Goal: Communication & Community: Answer question/provide support

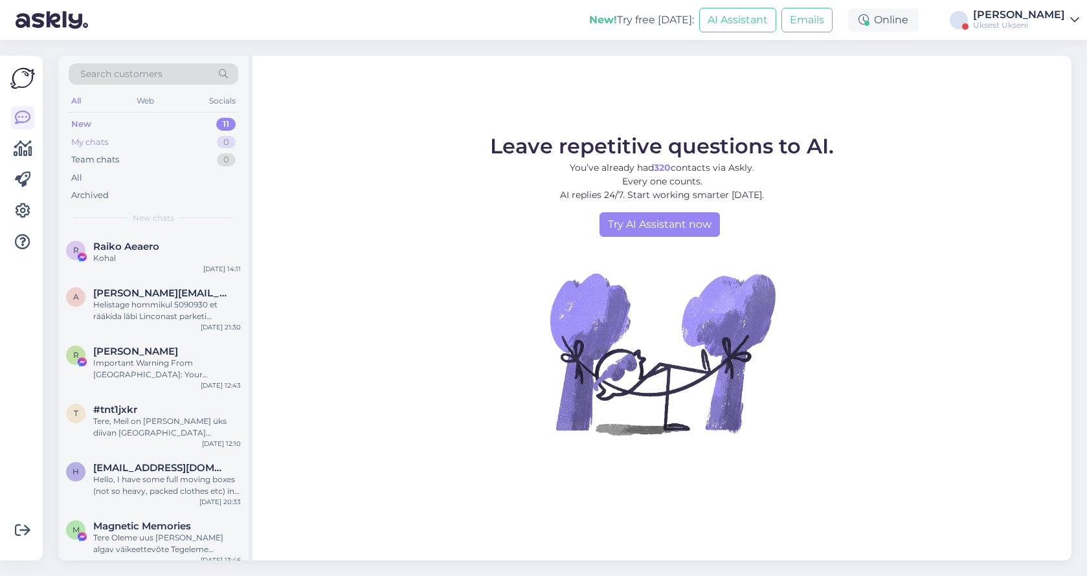
click at [104, 144] on div "My chats" at bounding box center [89, 142] width 37 height 13
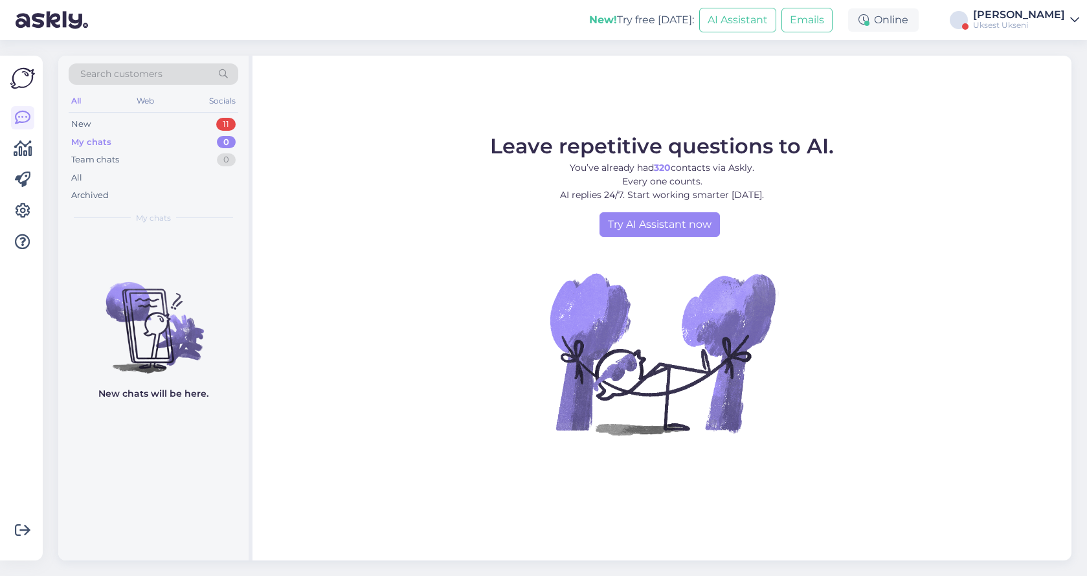
click at [1059, 14] on div "[PERSON_NAME]" at bounding box center [1019, 15] width 92 height 10
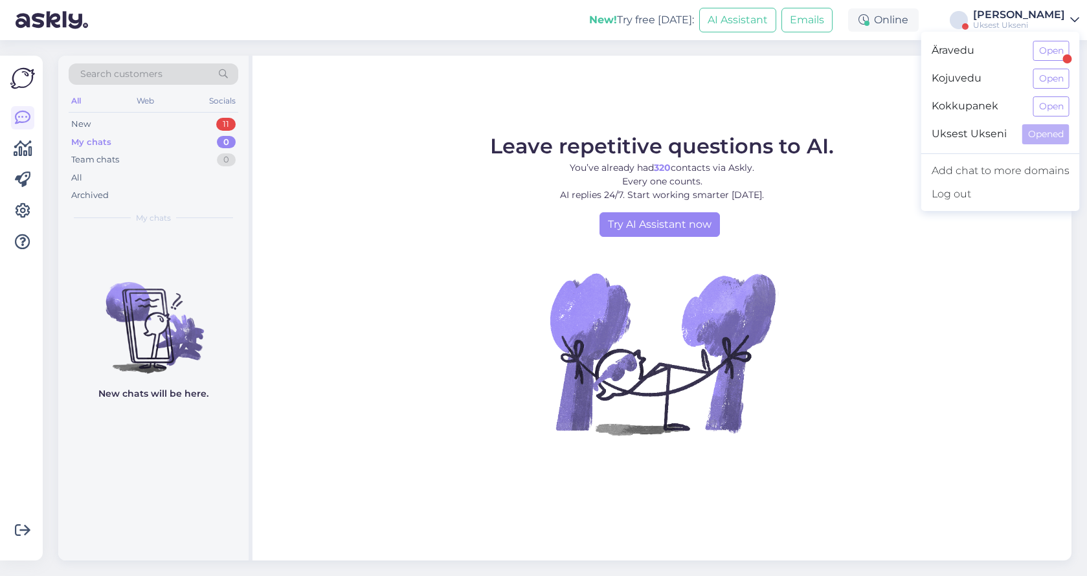
click at [101, 140] on div "My chats" at bounding box center [91, 142] width 40 height 13
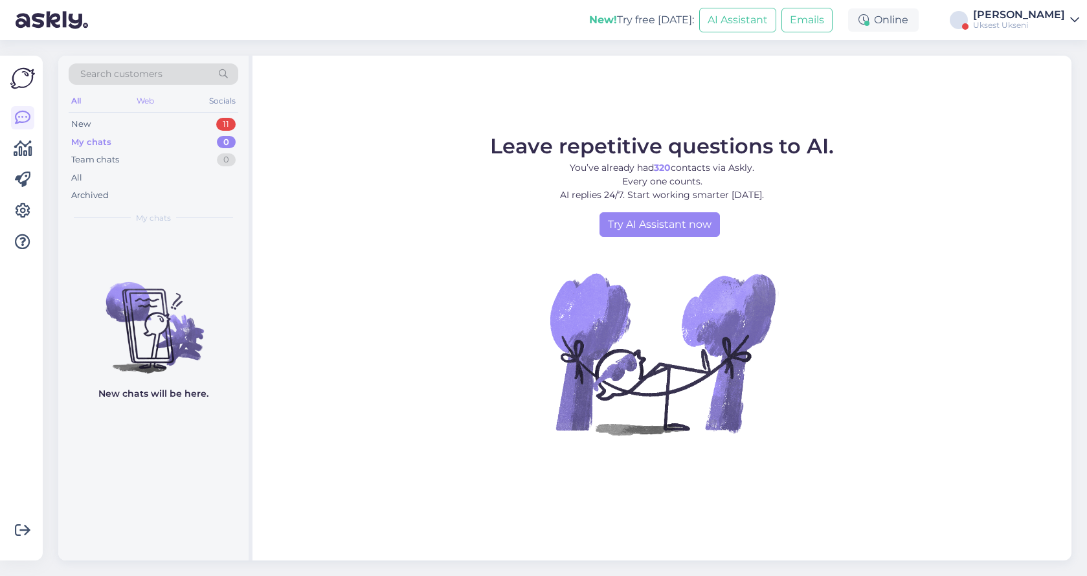
click at [143, 100] on div "Web" at bounding box center [145, 101] width 23 height 17
click at [205, 98] on div "All Web Socials" at bounding box center [154, 103] width 170 height 20
click at [223, 102] on div "Socials" at bounding box center [223, 101] width 32 height 17
click at [78, 104] on div "All" at bounding box center [76, 101] width 15 height 17
click at [86, 124] on div "New" at bounding box center [80, 124] width 19 height 13
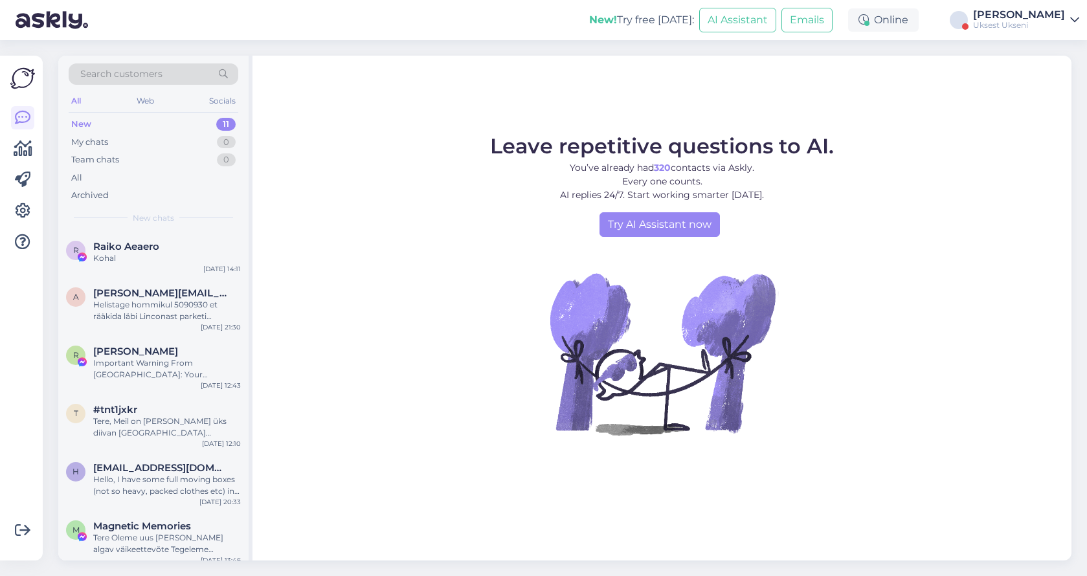
click at [1078, 22] on icon at bounding box center [1075, 20] width 9 height 10
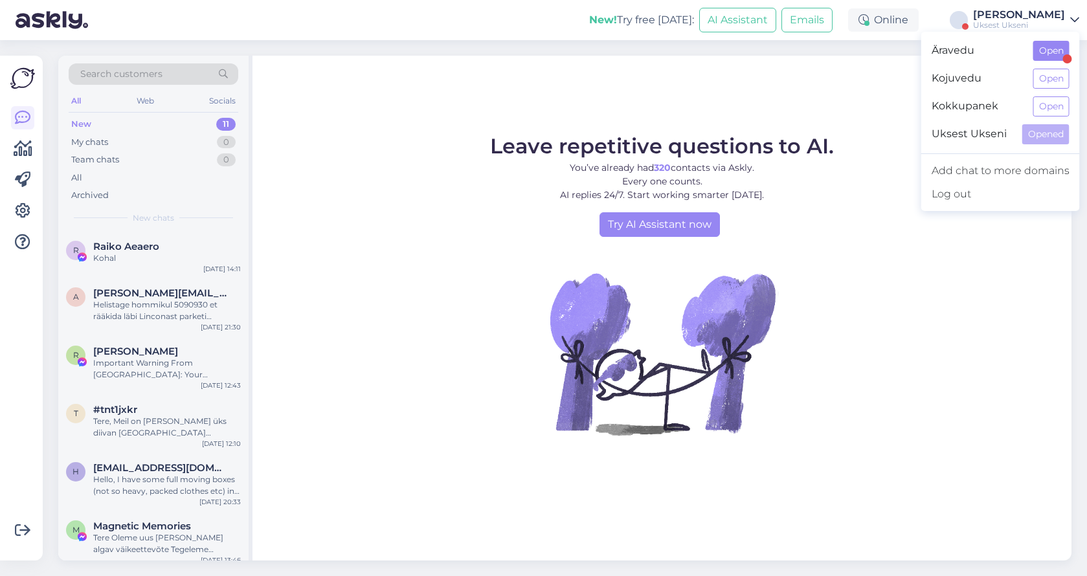
click at [1048, 46] on button "Open" at bounding box center [1052, 51] width 36 height 20
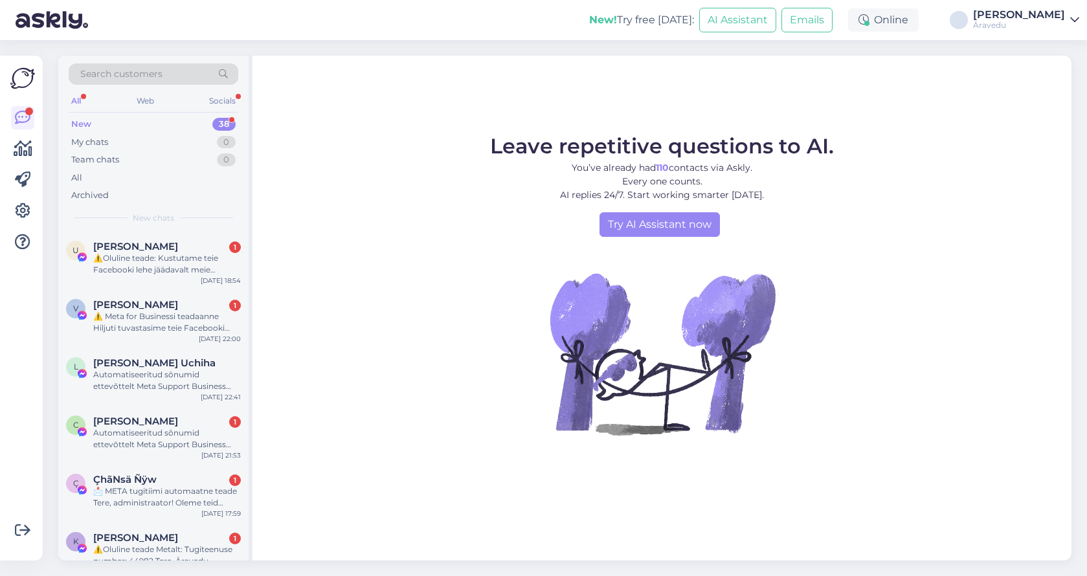
click at [1079, 25] on icon at bounding box center [1075, 20] width 9 height 10
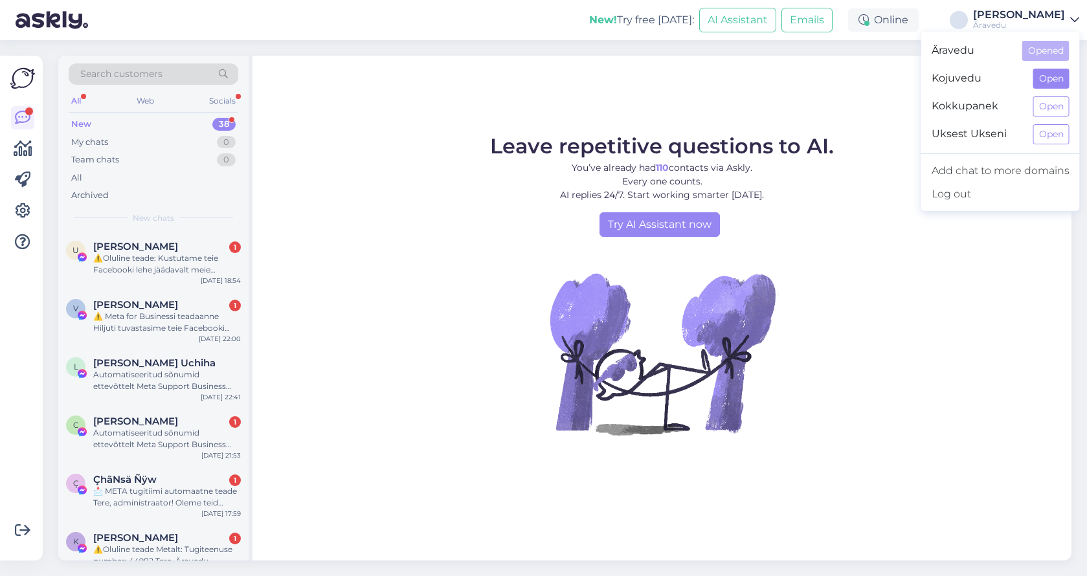
click at [1060, 80] on button "Open" at bounding box center [1052, 79] width 36 height 20
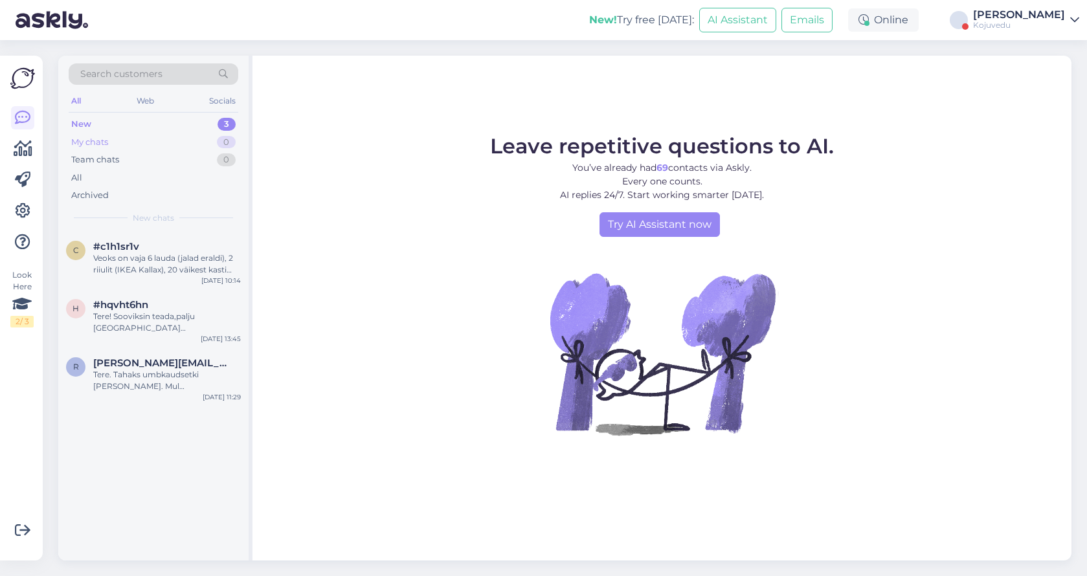
click at [100, 136] on div "My chats" at bounding box center [89, 142] width 37 height 13
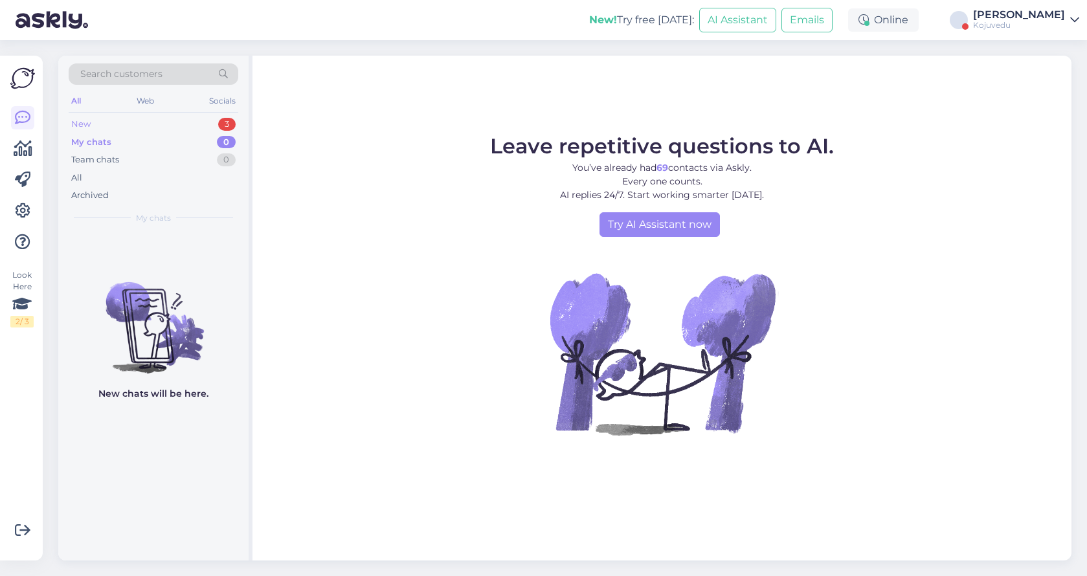
click at [94, 123] on div "New 3" at bounding box center [154, 124] width 170 height 18
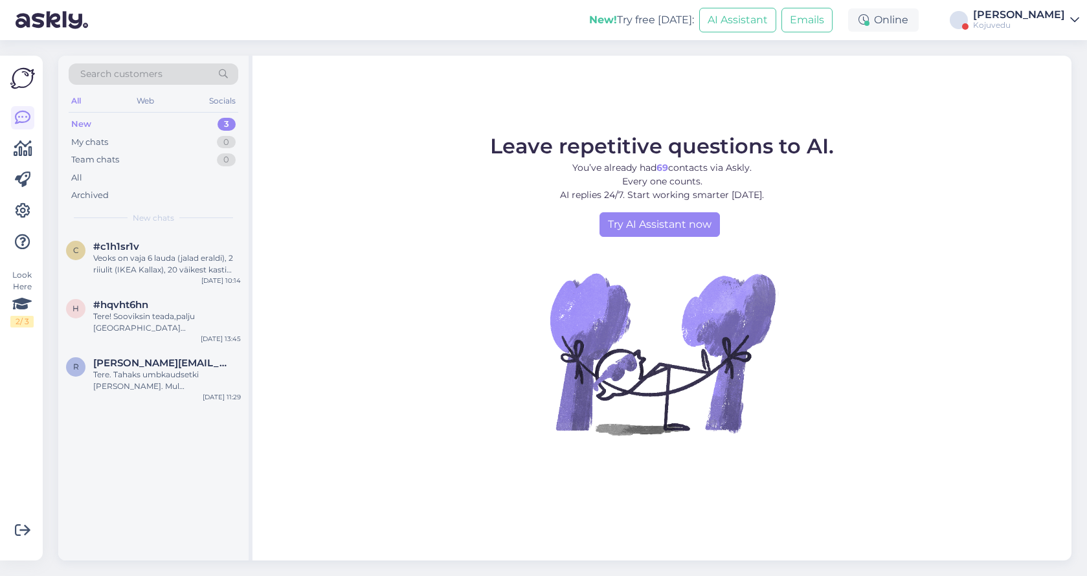
click at [1063, 20] on div "Kojuvedu" at bounding box center [1019, 25] width 92 height 10
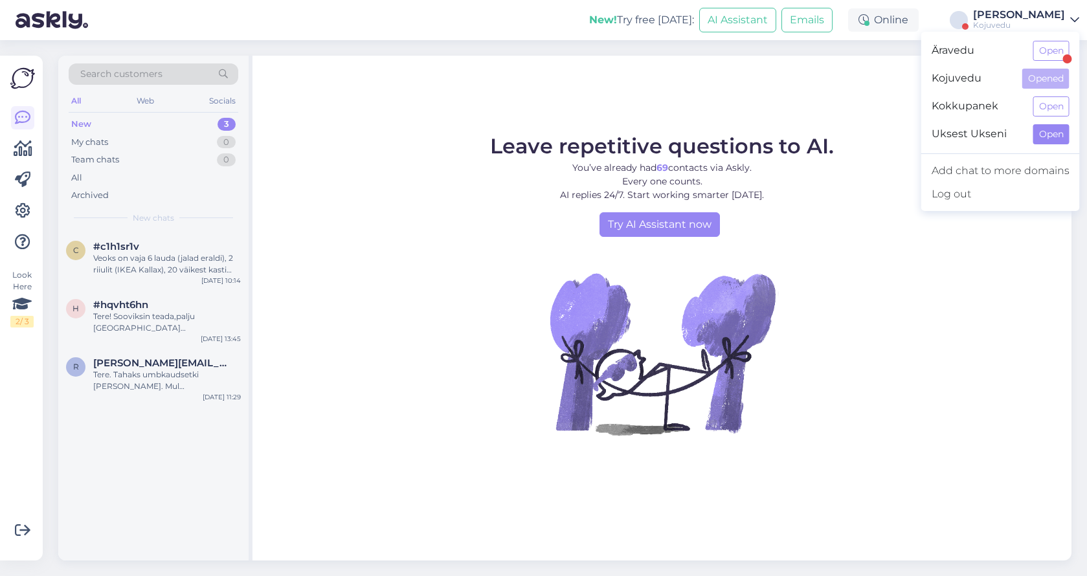
click at [1051, 133] on button "Open" at bounding box center [1052, 134] width 36 height 20
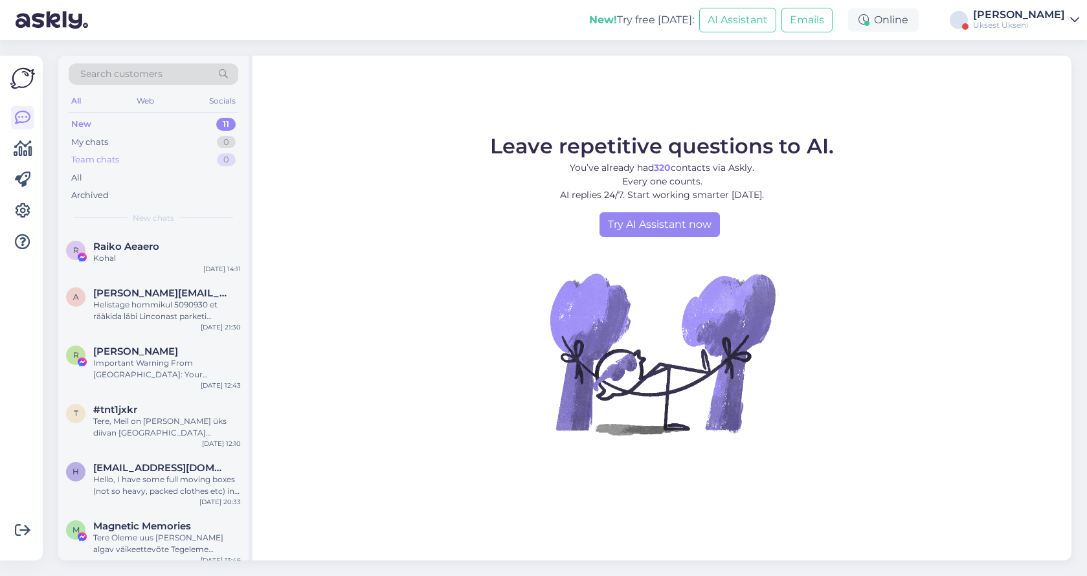
click at [114, 161] on div "Team chats" at bounding box center [95, 160] width 48 height 13
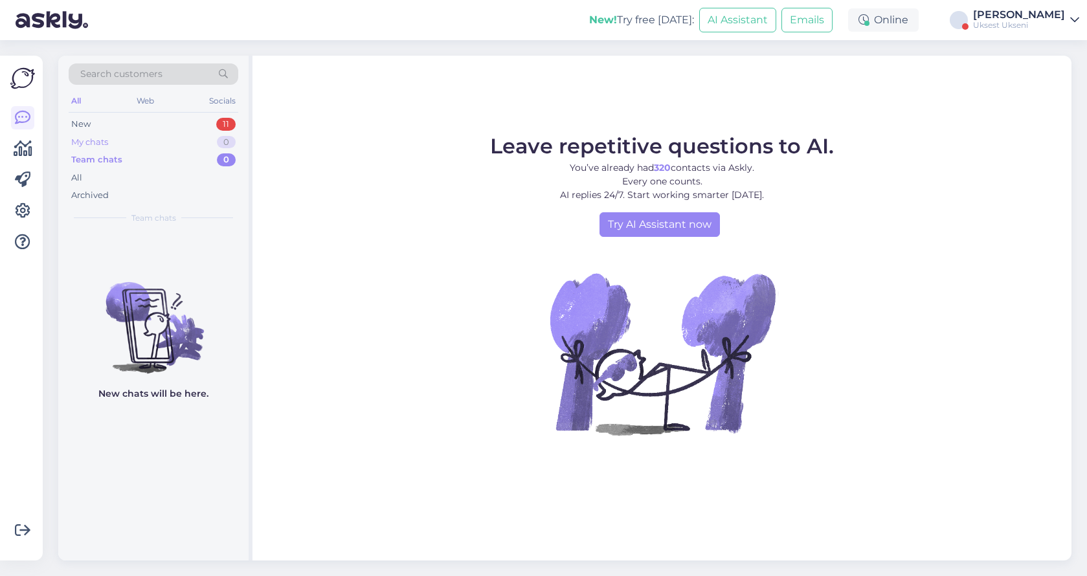
click at [97, 143] on div "My chats" at bounding box center [89, 142] width 37 height 13
click at [89, 127] on div "New" at bounding box center [80, 124] width 19 height 13
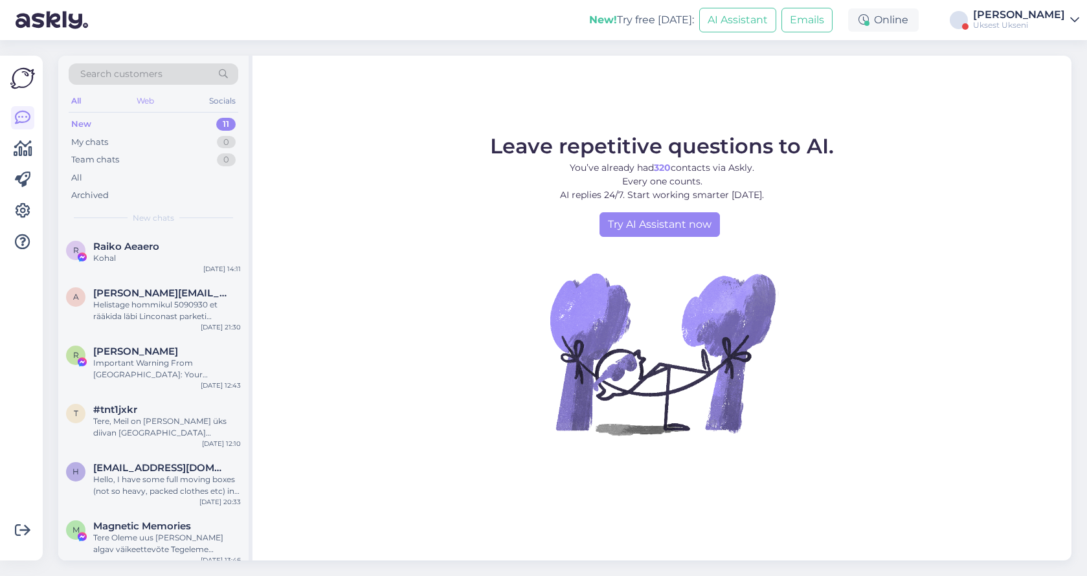
click at [143, 106] on div "Web" at bounding box center [145, 101] width 23 height 17
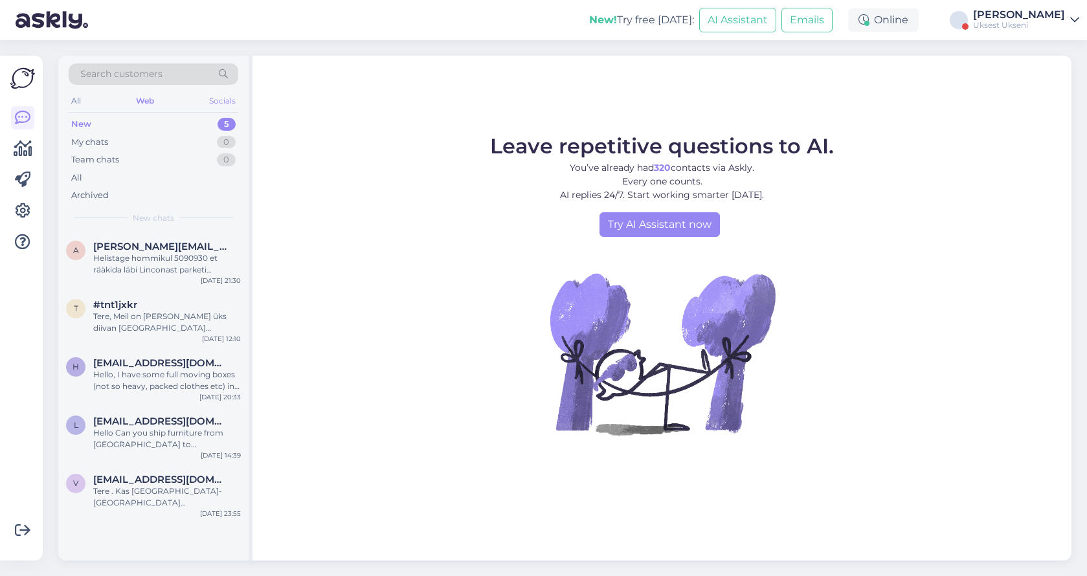
click at [221, 107] on div "Socials" at bounding box center [223, 101] width 32 height 17
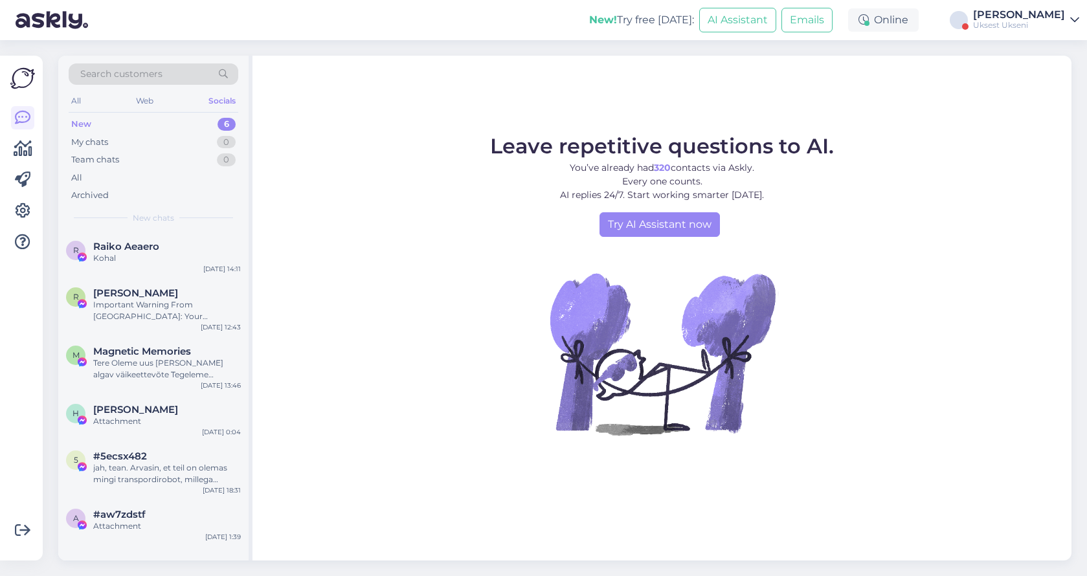
click at [1010, 23] on div "Uksest Ukseni" at bounding box center [1019, 25] width 92 height 10
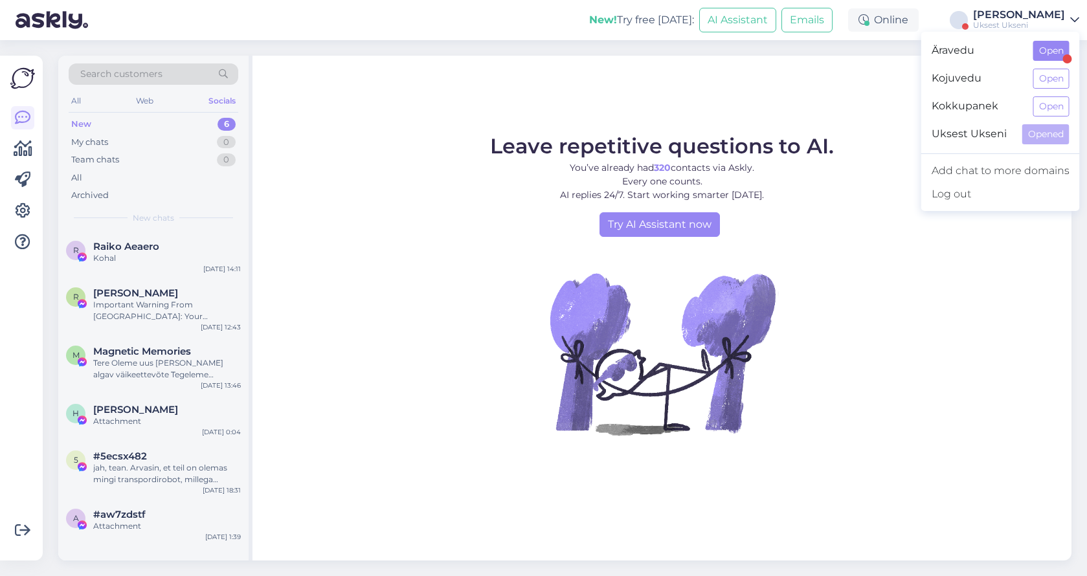
click at [1054, 56] on button "Open" at bounding box center [1052, 51] width 36 height 20
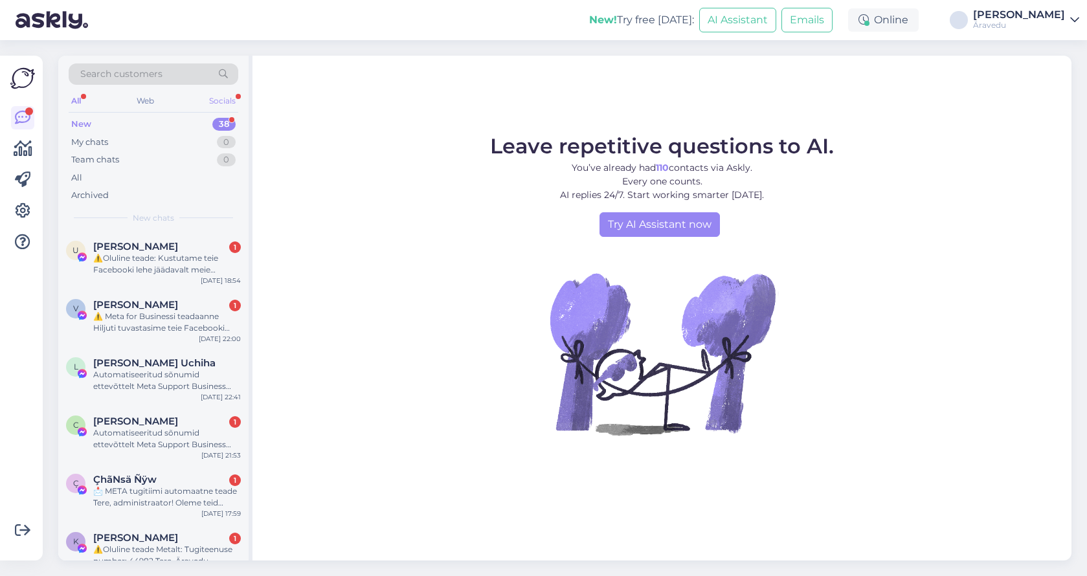
click at [225, 104] on div "Socials" at bounding box center [223, 101] width 32 height 17
click at [81, 102] on div "All" at bounding box center [76, 101] width 15 height 17
click at [1060, 17] on div "[PERSON_NAME]" at bounding box center [1019, 15] width 92 height 10
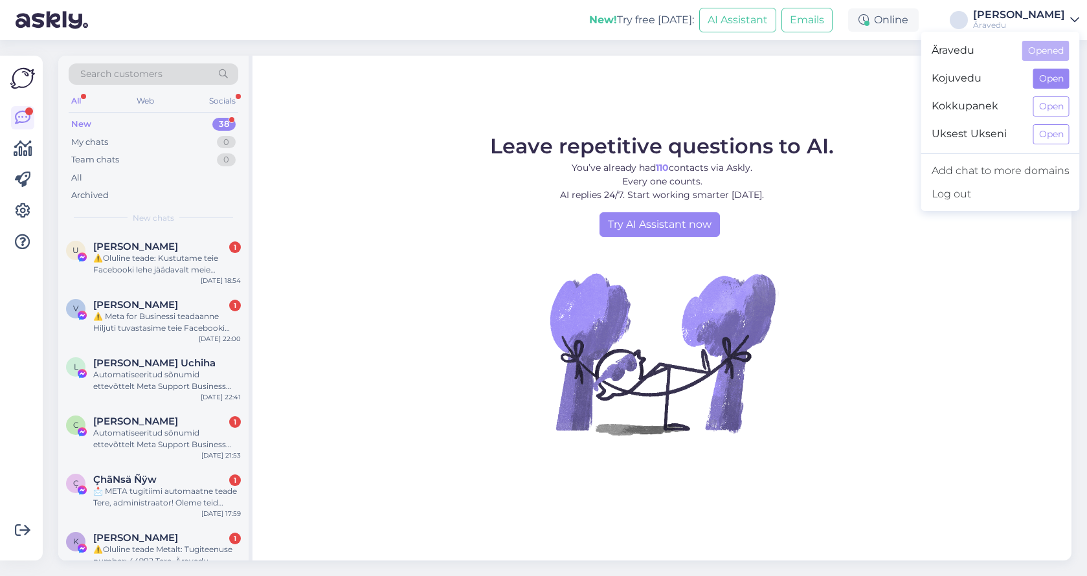
click at [1048, 76] on button "Open" at bounding box center [1052, 79] width 36 height 20
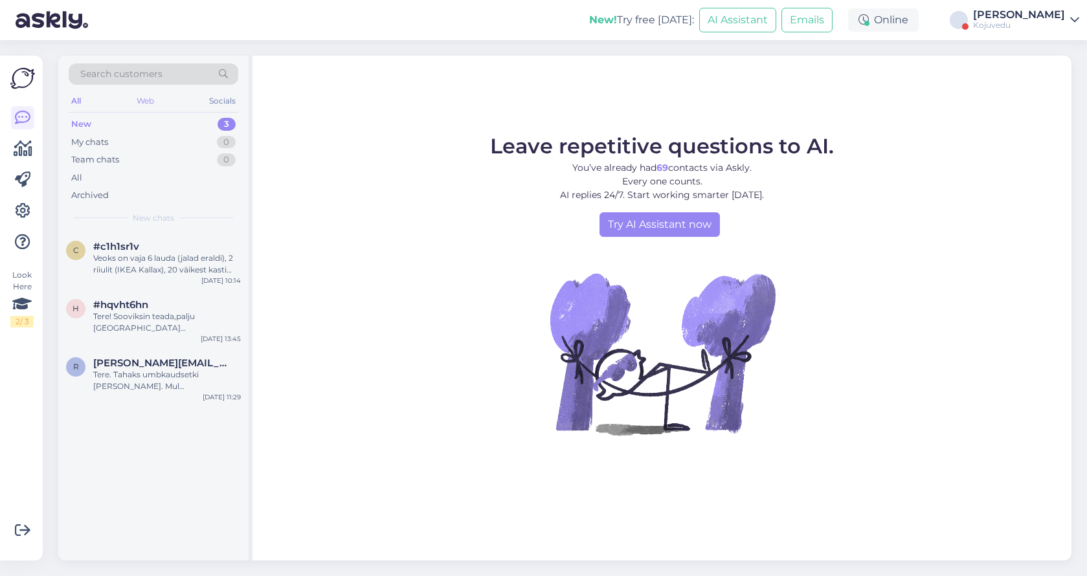
click at [147, 100] on div "Web" at bounding box center [145, 101] width 23 height 17
click at [215, 103] on div "Socials" at bounding box center [223, 101] width 32 height 17
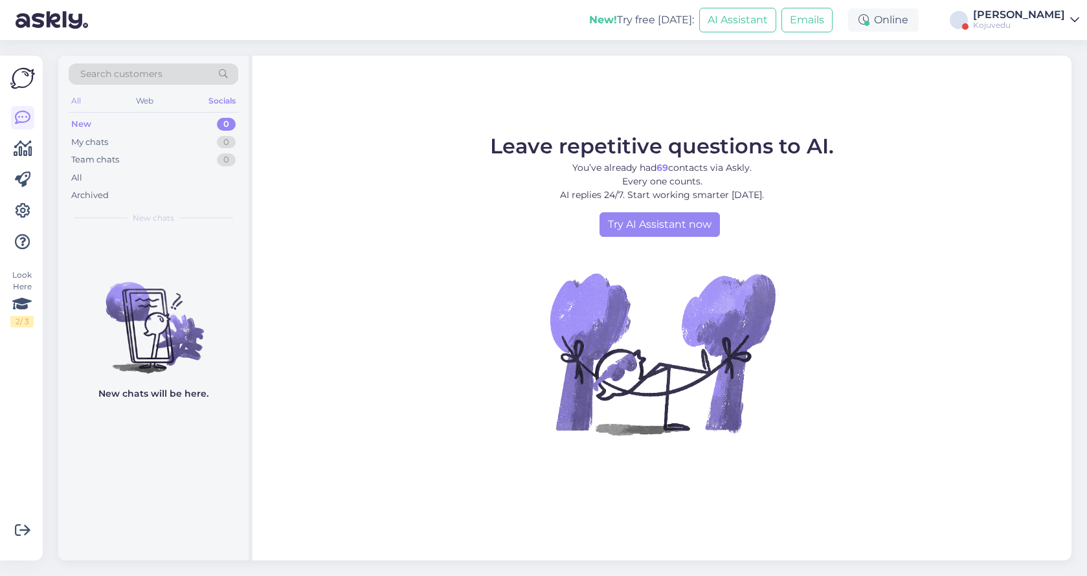
click at [82, 101] on div "All" at bounding box center [76, 101] width 15 height 17
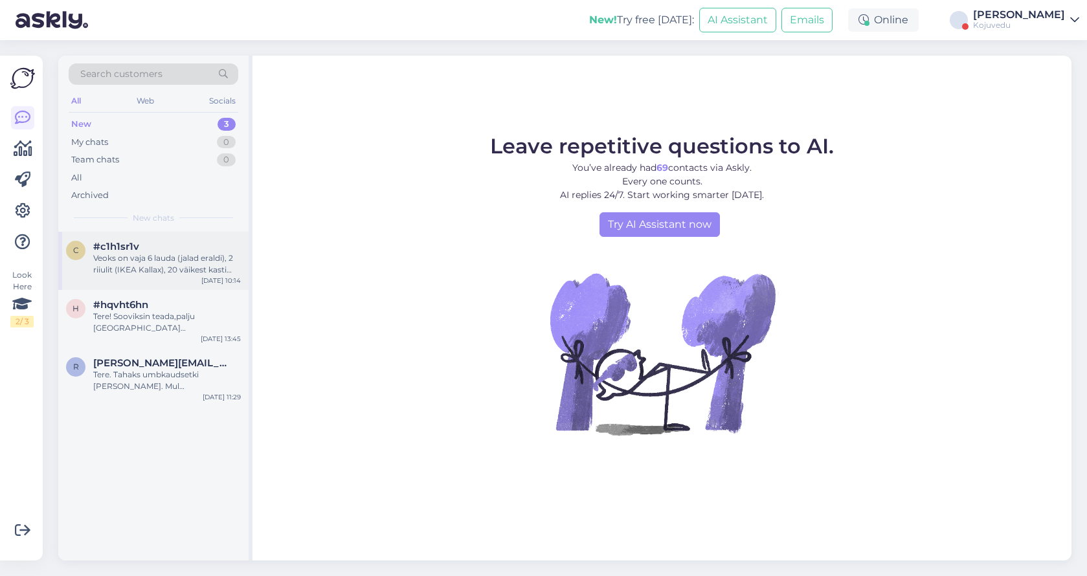
click at [147, 245] on div "#c1h1sr1v" at bounding box center [167, 247] width 148 height 12
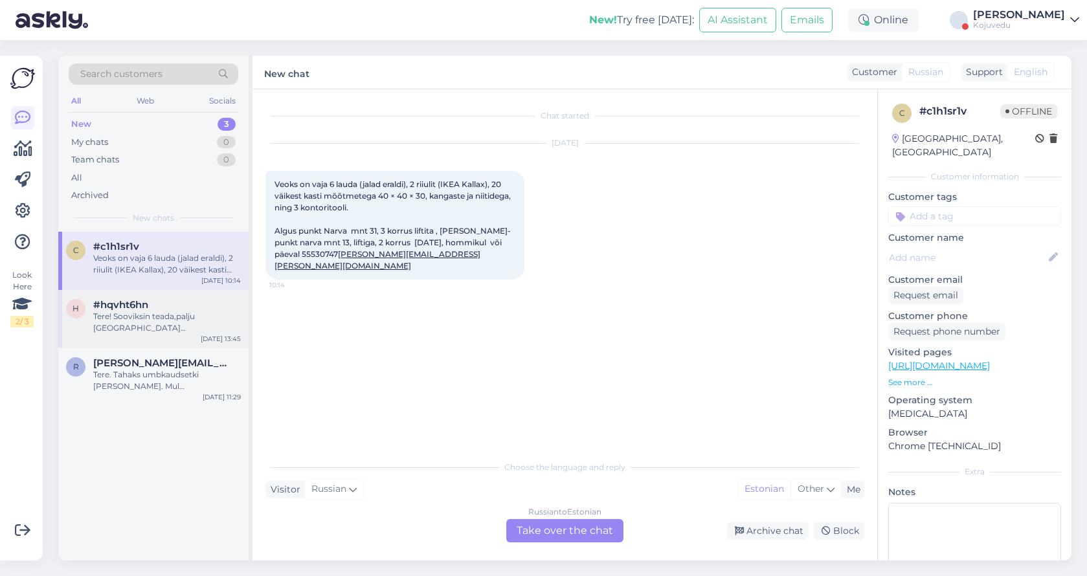
click at [155, 312] on div "Tere! Sooviksin teada,palju Tallinnast Soome kolimisteenus võib maksma minna?? …" at bounding box center [167, 322] width 148 height 23
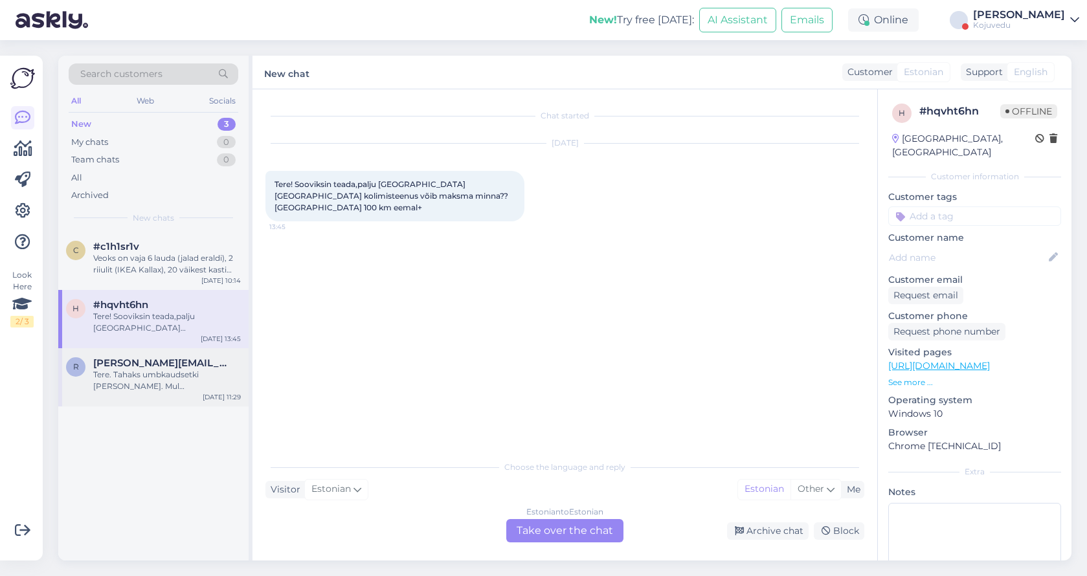
click at [159, 370] on div "Tere. Tahaks umbkaudsetki hinda teada. Mul oleks vaja Paidest 4.korruselt võtta…" at bounding box center [167, 380] width 148 height 23
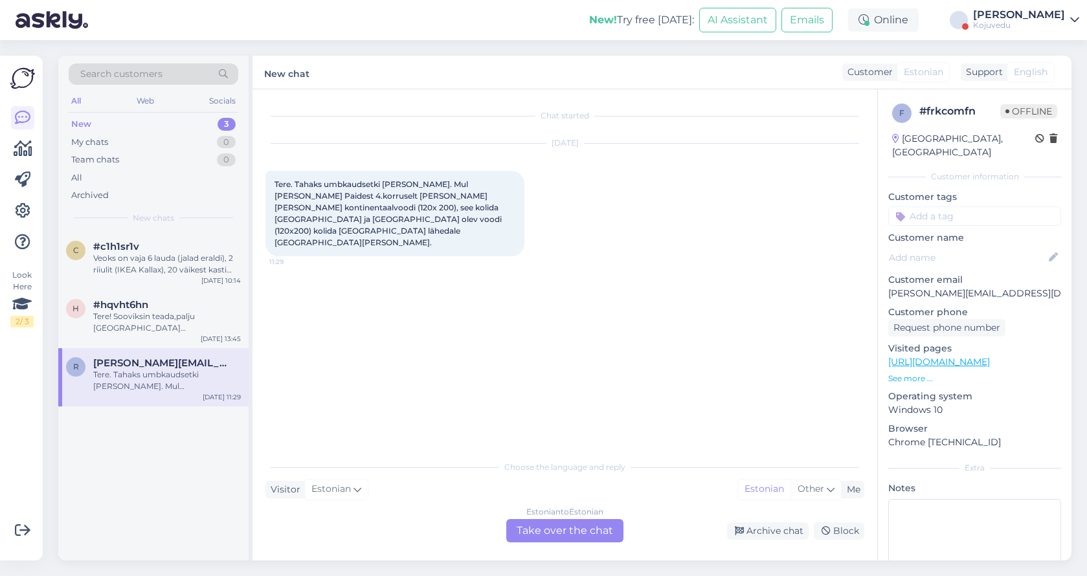
click at [1067, 23] on link "Артём Вэльсио Kojuvedu" at bounding box center [1026, 20] width 106 height 21
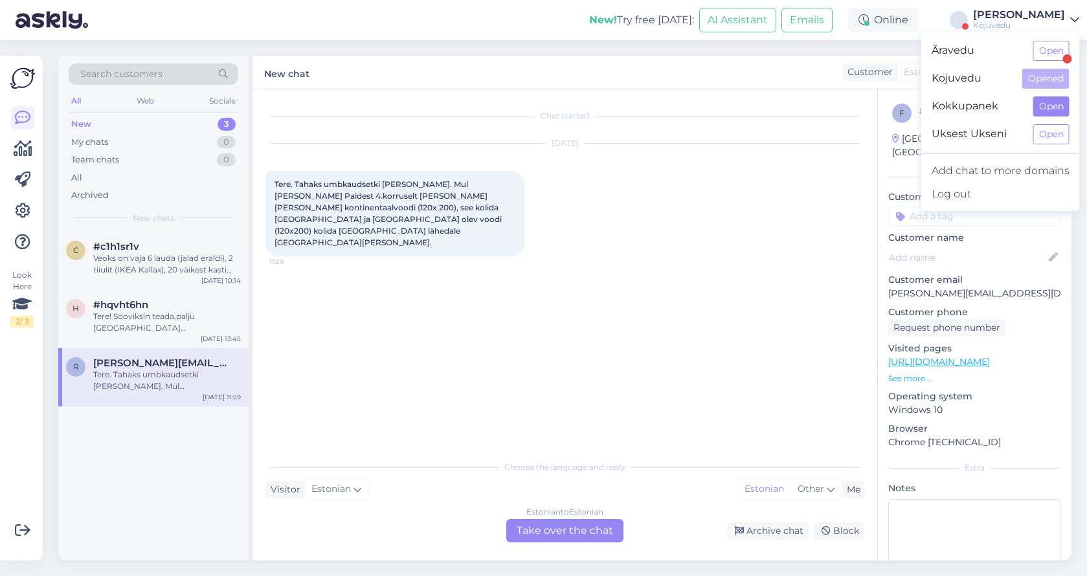
click at [1049, 110] on button "Open" at bounding box center [1052, 107] width 36 height 20
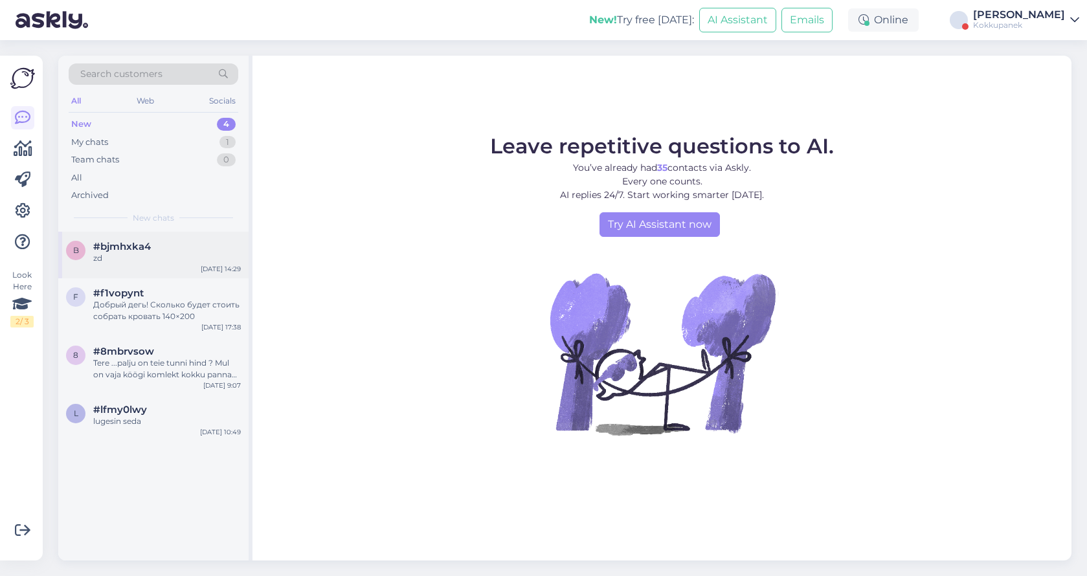
click at [151, 247] on div "#bjmhxka4" at bounding box center [167, 247] width 148 height 12
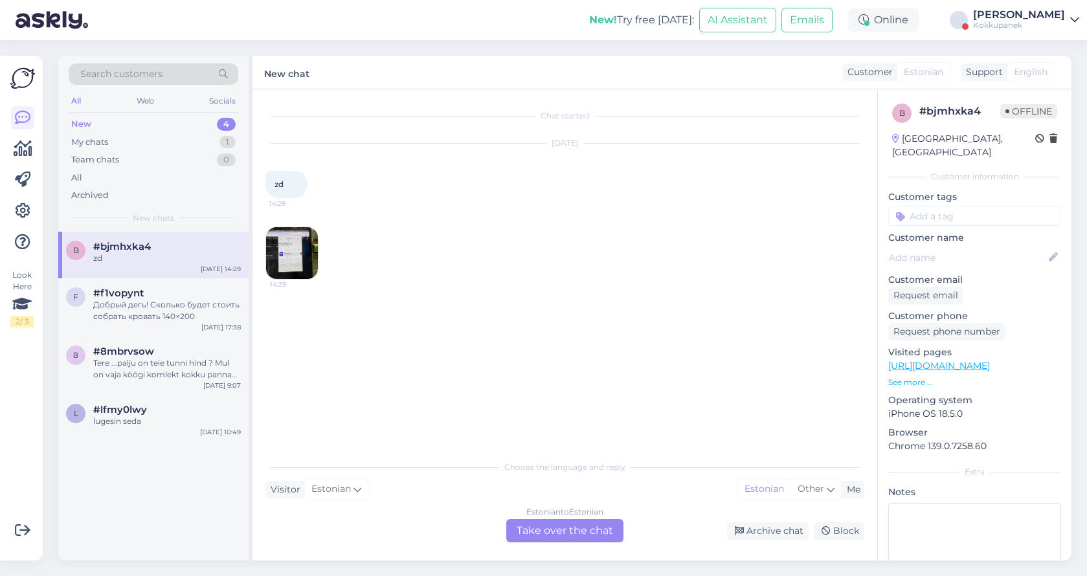
click at [302, 255] on img at bounding box center [292, 253] width 52 height 52
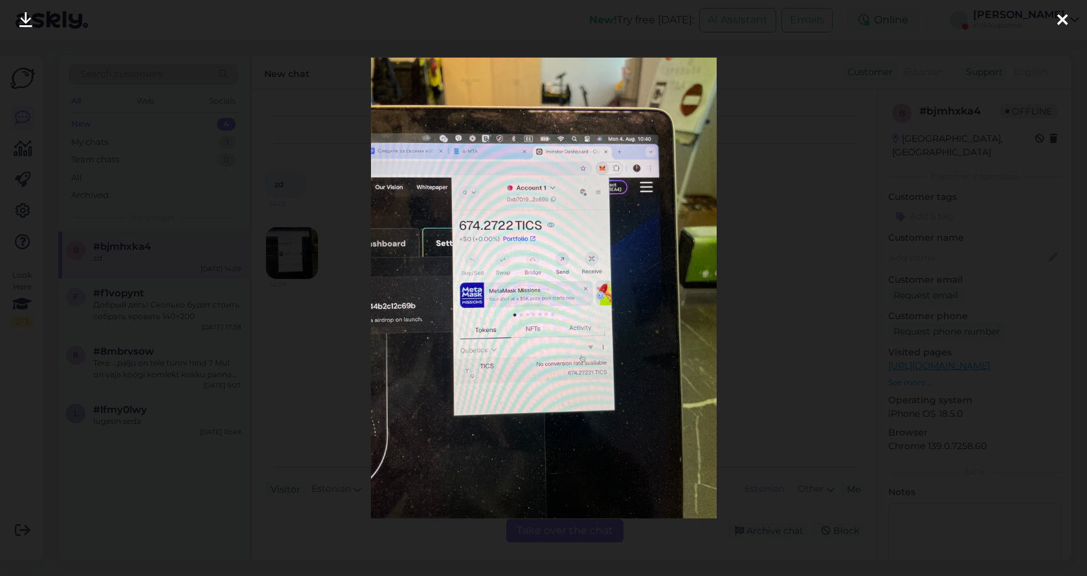
click at [1058, 27] on icon at bounding box center [1063, 20] width 10 height 17
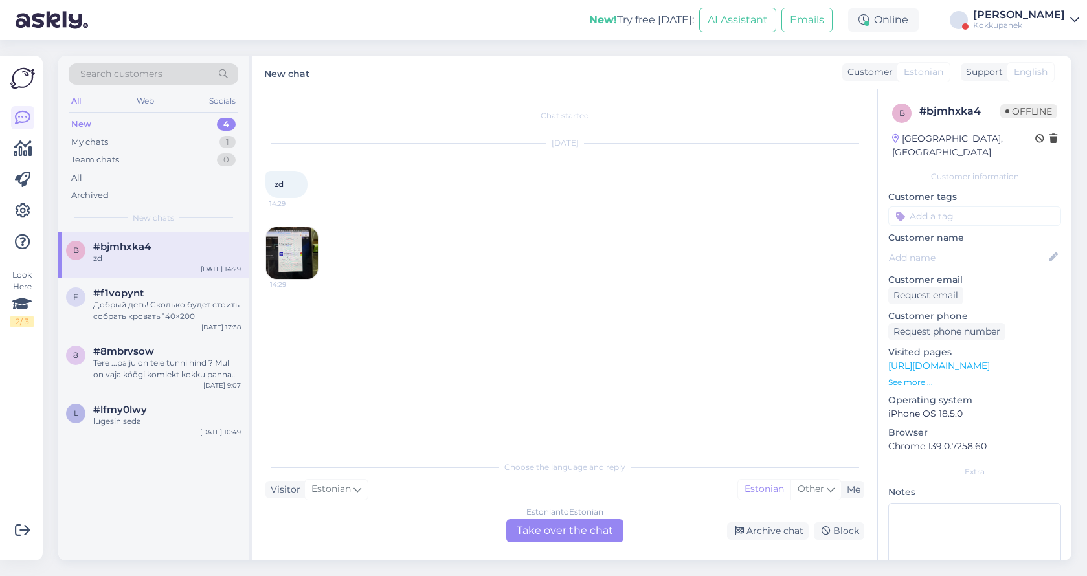
click at [304, 258] on img at bounding box center [292, 253] width 52 height 52
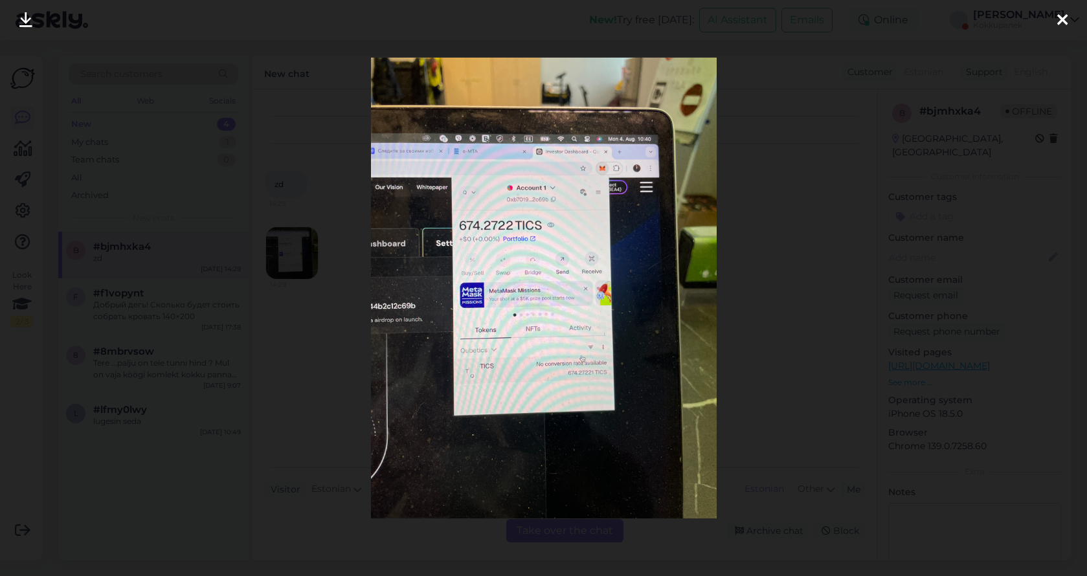
click at [1065, 18] on icon at bounding box center [1063, 20] width 10 height 17
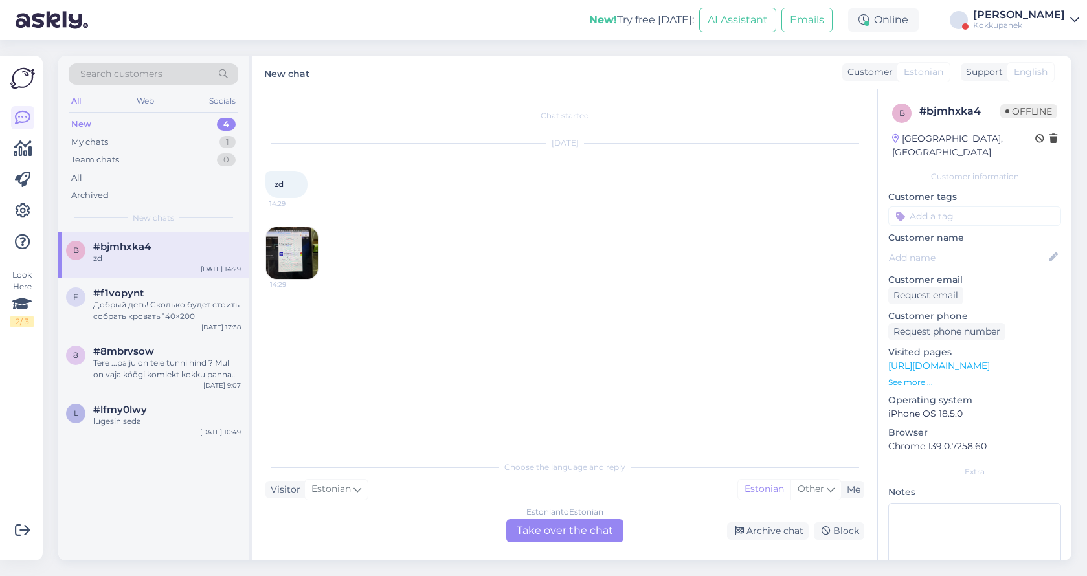
click at [294, 259] on img at bounding box center [292, 253] width 52 height 52
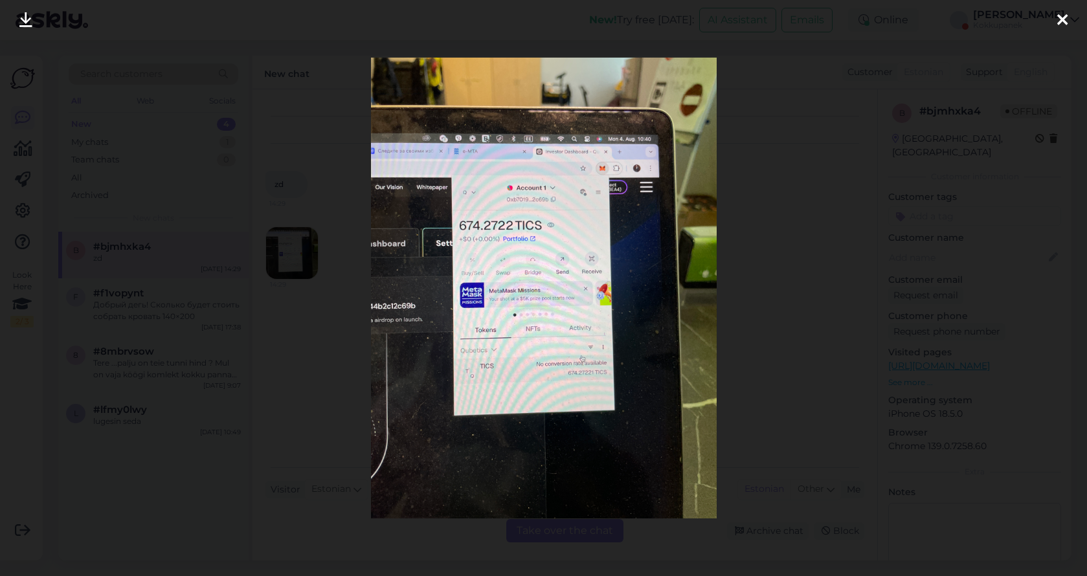
click at [1063, 18] on icon at bounding box center [1063, 20] width 10 height 17
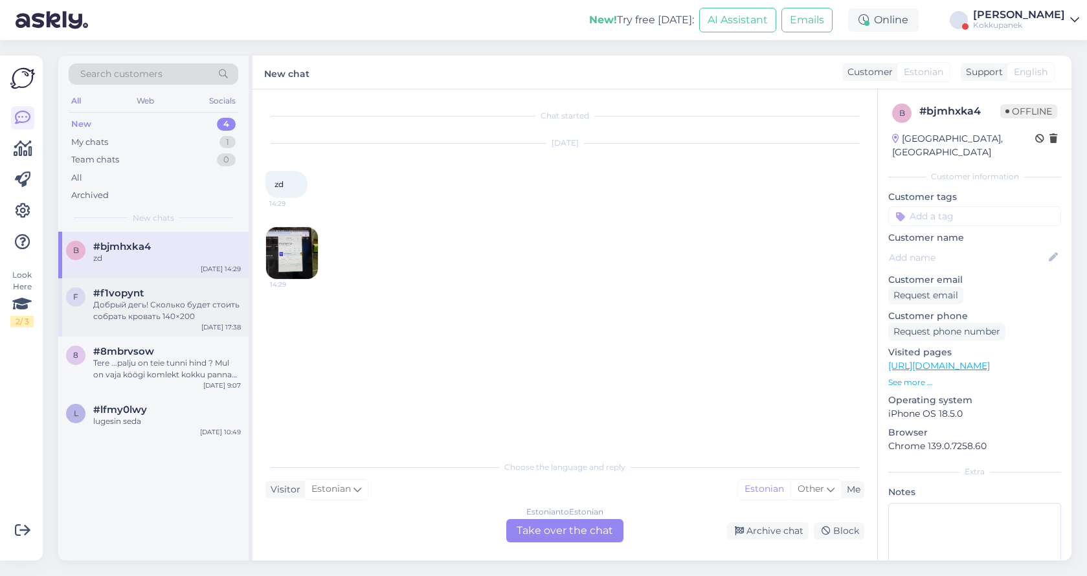
click at [177, 302] on div "Добрый дегь! Сколько будет стоить собрать кровать 140×200" at bounding box center [167, 310] width 148 height 23
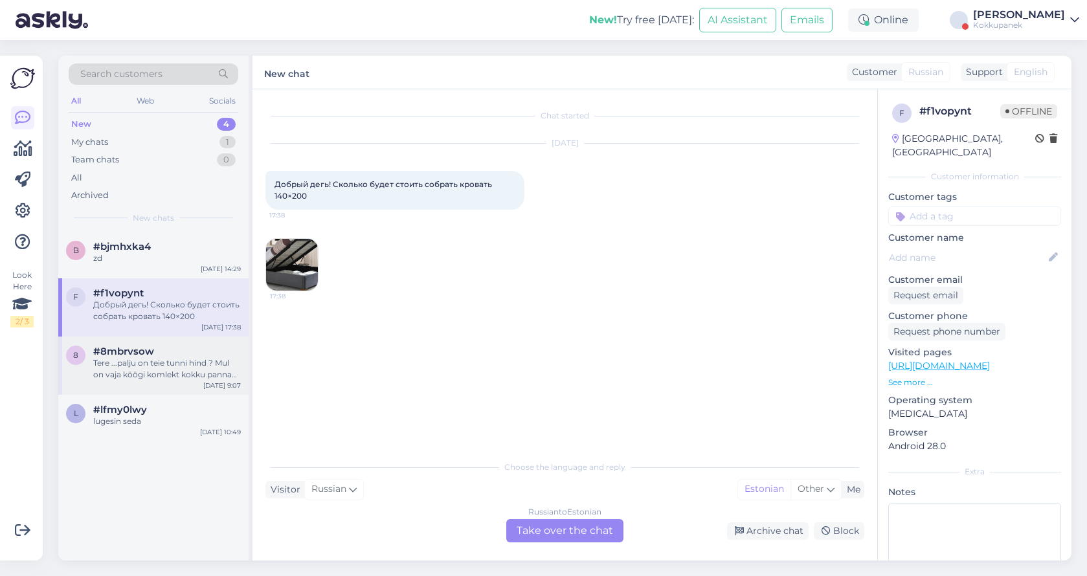
click at [165, 361] on div "Tere ...palju on teie tunni hind ? Mul on vaja köögi komlekt kokku panna 180 cm…" at bounding box center [167, 369] width 148 height 23
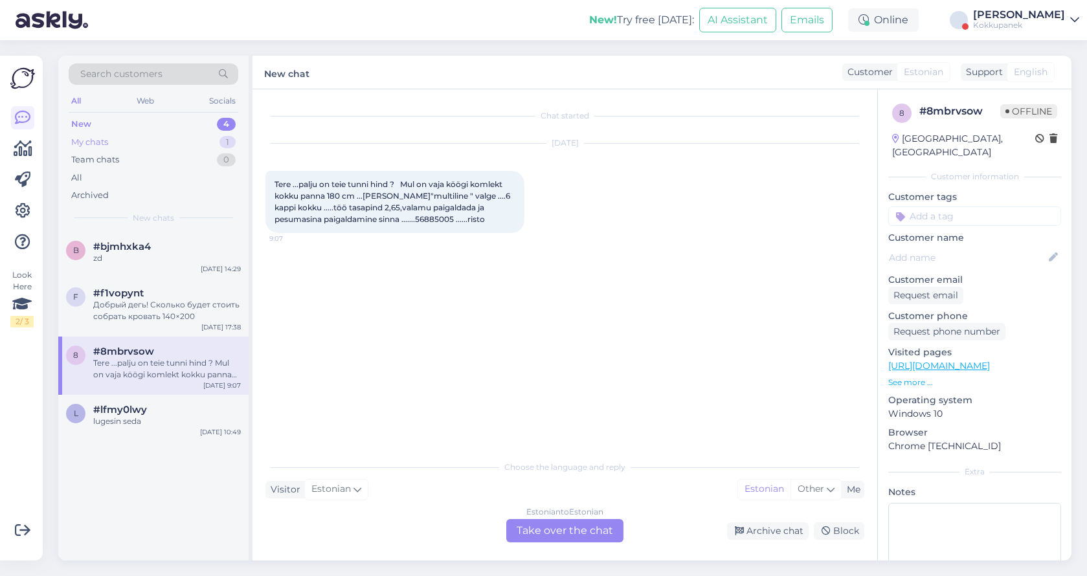
click at [98, 136] on div "My chats" at bounding box center [89, 142] width 37 height 13
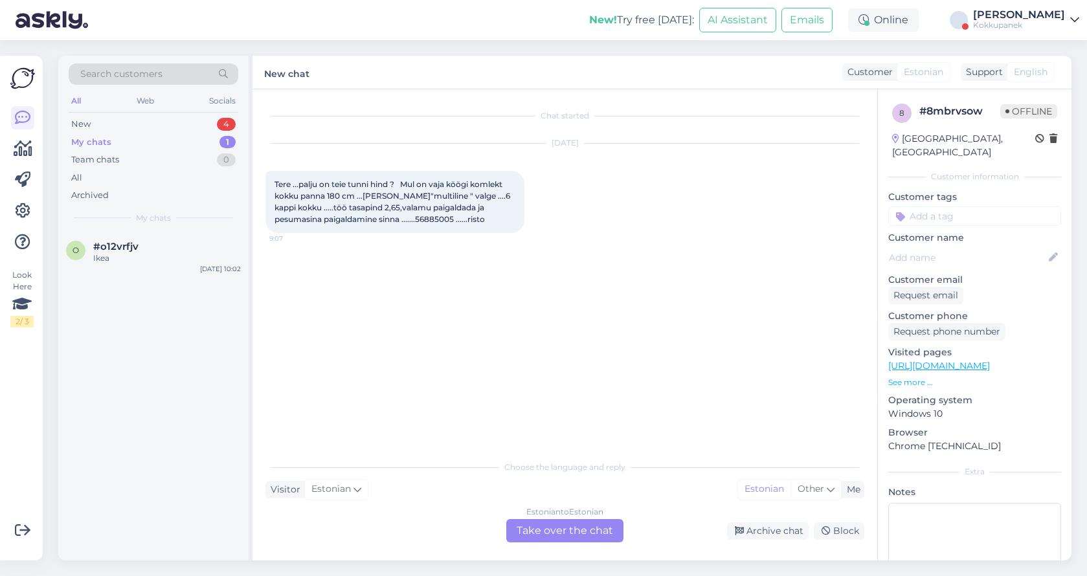
click at [174, 139] on div "My chats 1" at bounding box center [154, 142] width 170 height 18
click at [1058, 28] on div "Kokkupanek" at bounding box center [1019, 25] width 92 height 10
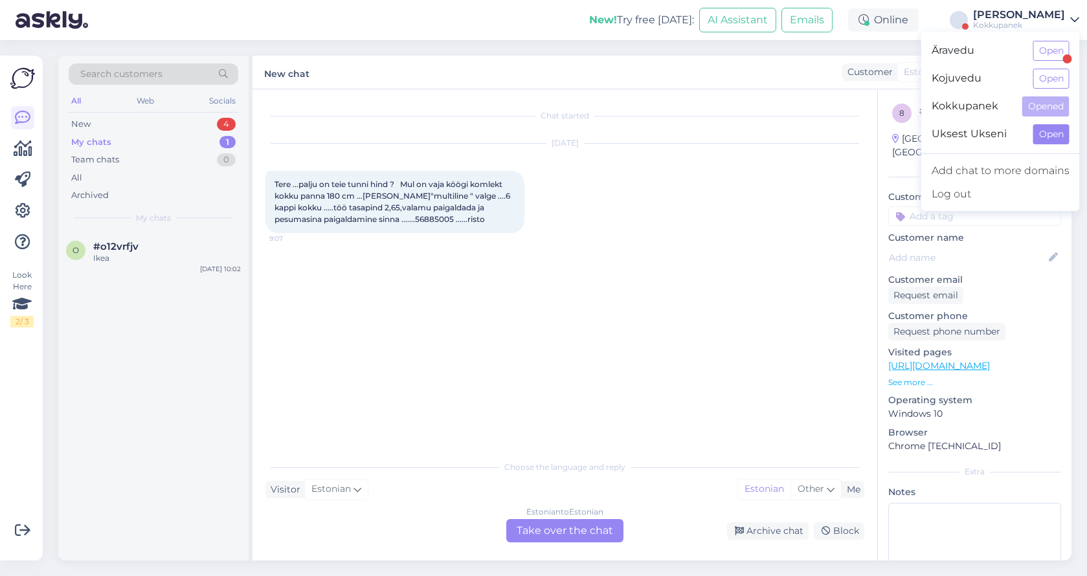
click at [1040, 139] on button "Open" at bounding box center [1052, 134] width 36 height 20
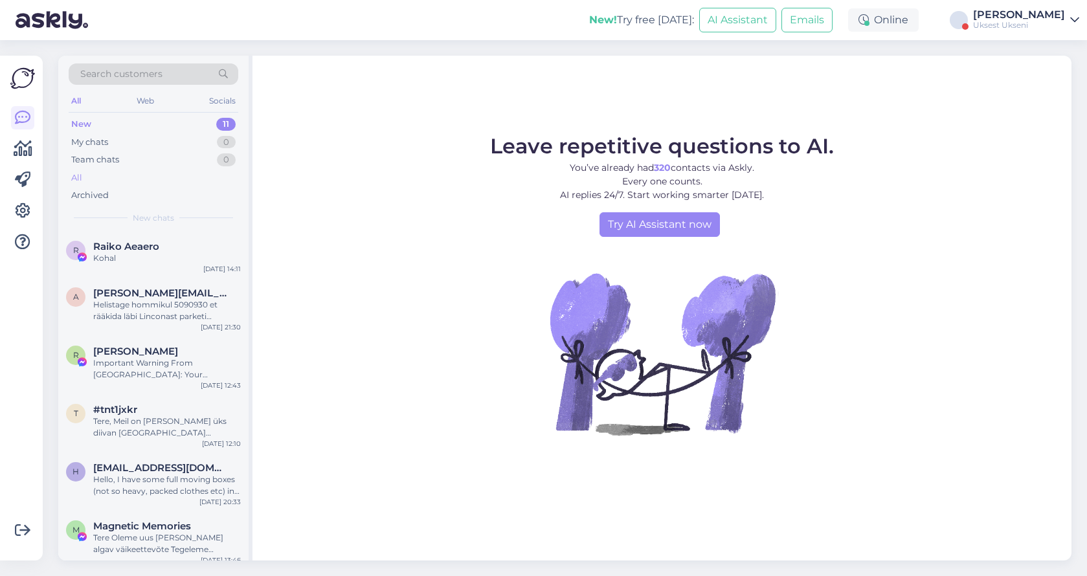
click at [90, 183] on div "All" at bounding box center [154, 178] width 170 height 18
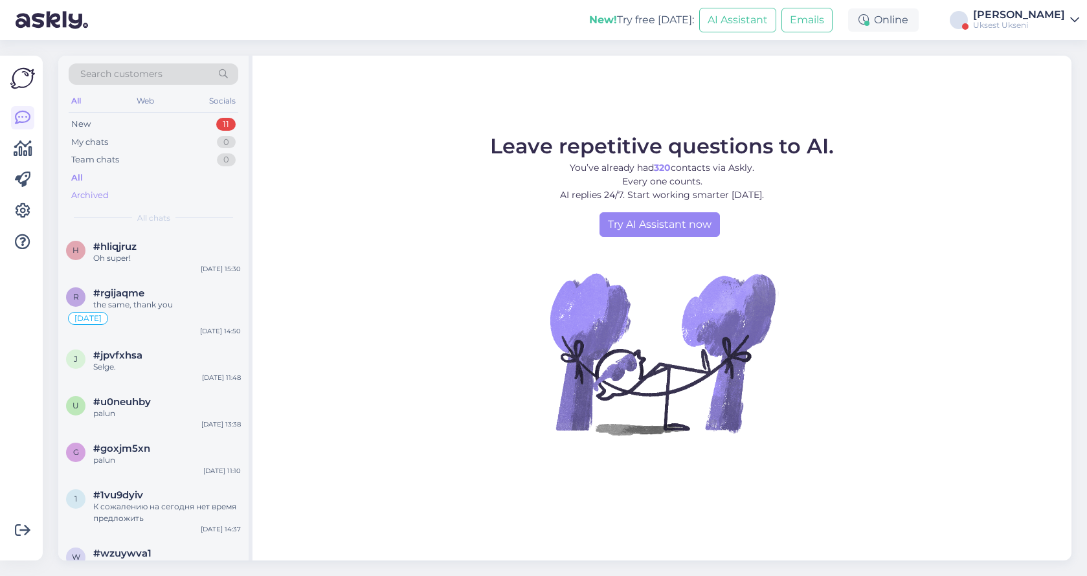
click at [107, 196] on div "Archived" at bounding box center [90, 195] width 38 height 13
click at [165, 299] on div "the same, thank you" at bounding box center [167, 305] width 148 height 12
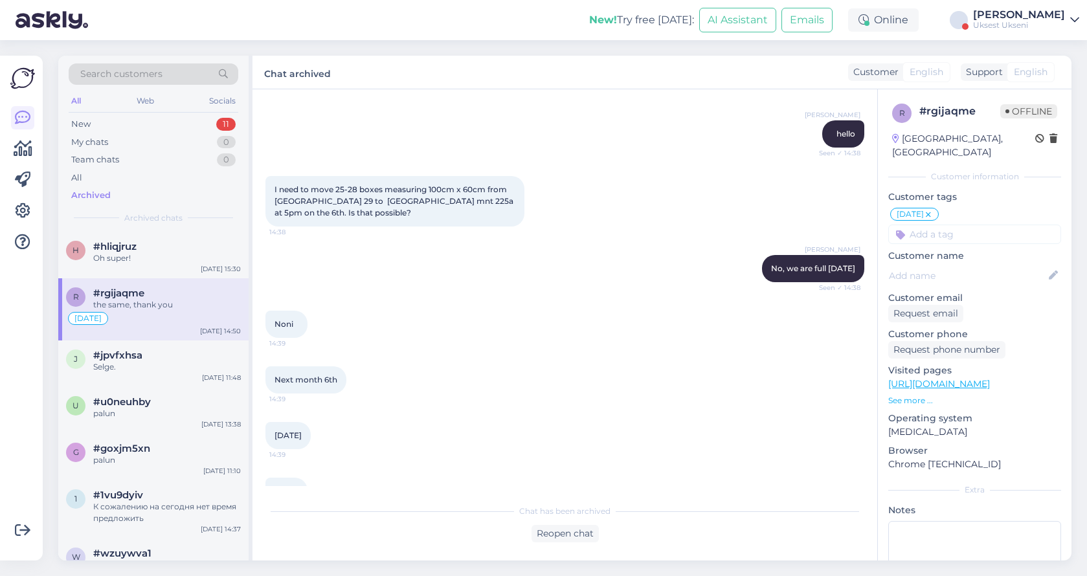
scroll to position [1634, 0]
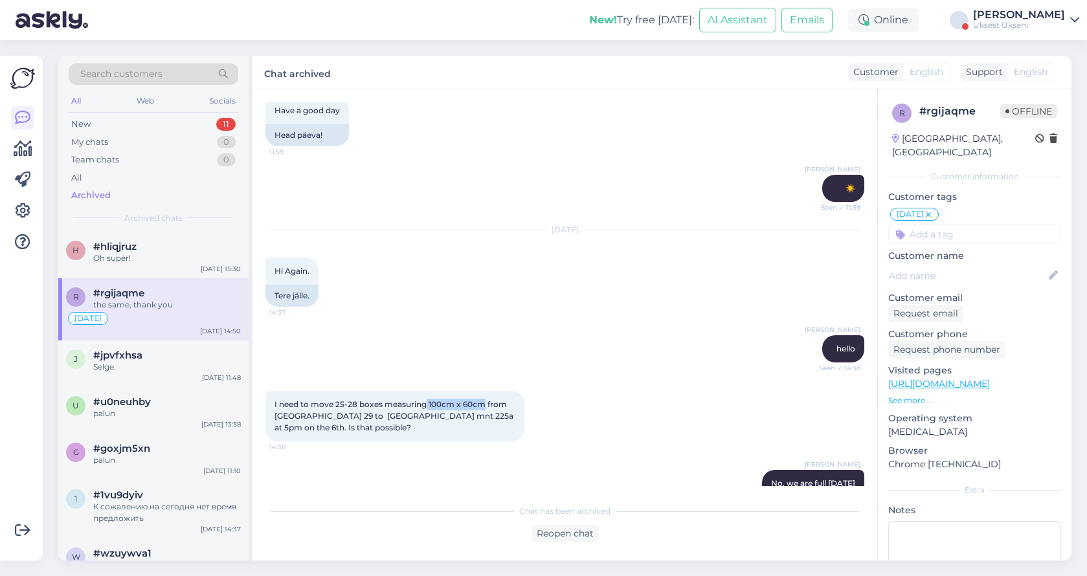
drag, startPoint x: 484, startPoint y: 371, endPoint x: 427, endPoint y: 367, distance: 57.1
click at [427, 400] on span "I need to move 25-28 boxes measuring 100cm x 60cm from Gonshiori 29 to Paldiski…" at bounding box center [395, 416] width 241 height 33
copy span "100cm x 60cm"
click at [571, 538] on div "Reopen chat" at bounding box center [565, 533] width 67 height 17
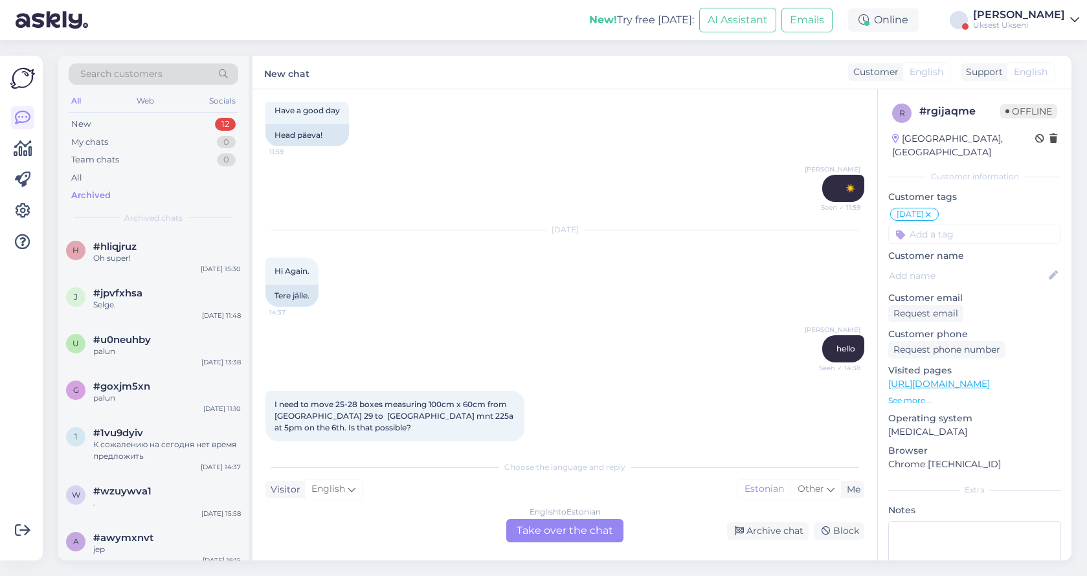
click at [567, 532] on div "English to Estonian Take over the chat" at bounding box center [565, 530] width 117 height 23
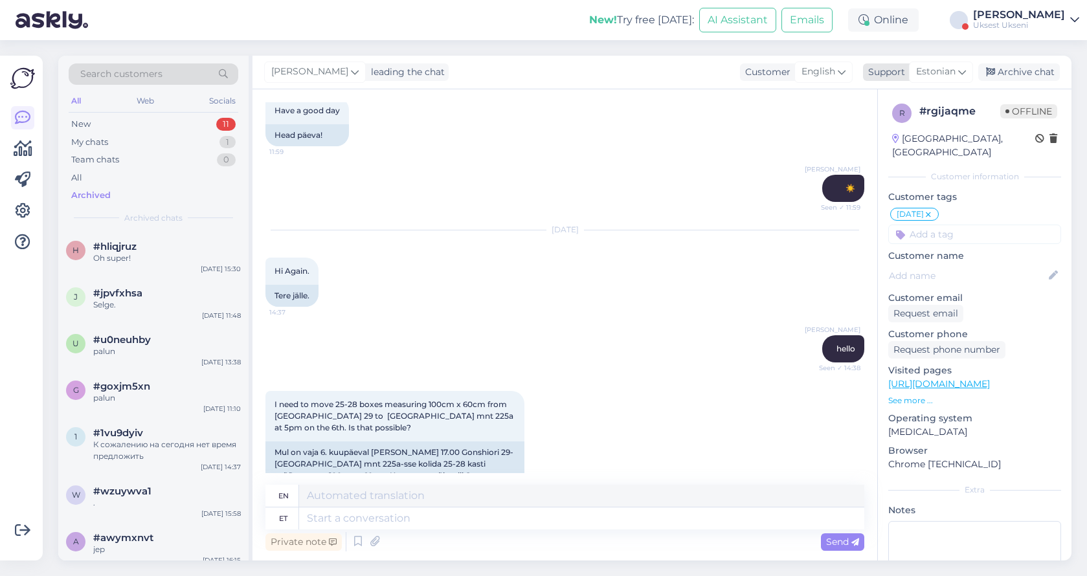
click at [971, 69] on div "Estonian" at bounding box center [941, 72] width 64 height 21
type input "english"
click at [893, 126] on link "English" at bounding box center [918, 129] width 142 height 21
click at [402, 516] on textarea at bounding box center [565, 516] width 599 height 27
type textarea "Hello"
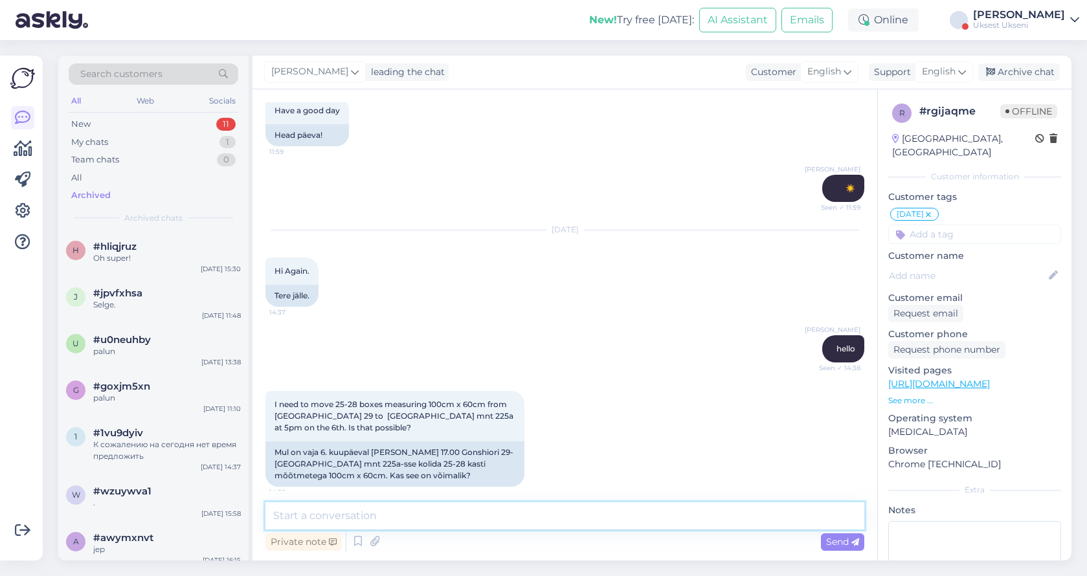
scroll to position [5069, 0]
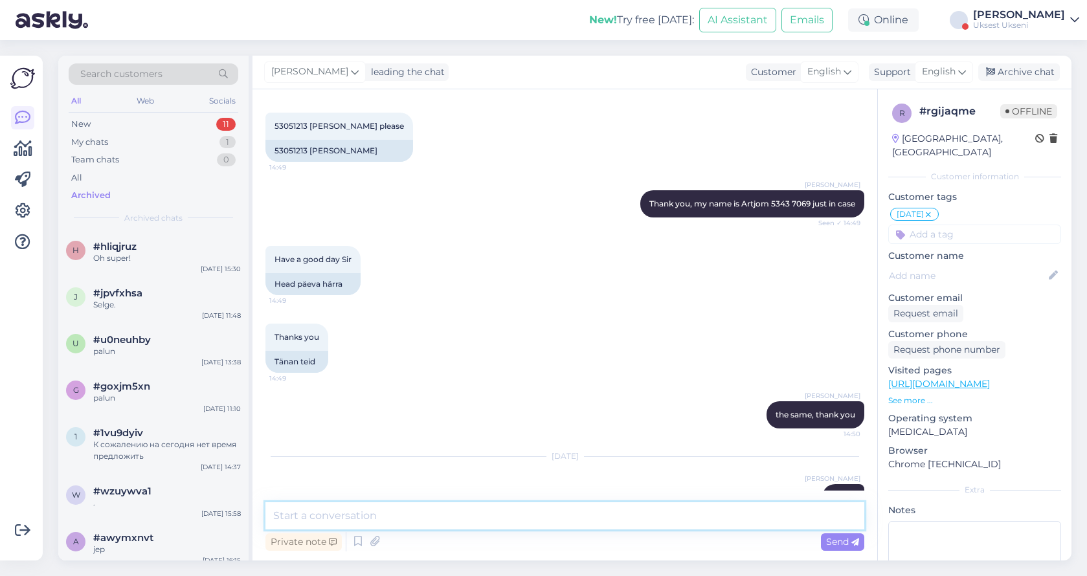
paste textarea "100cm x 60cm"
click at [275, 512] on textarea "100cm x 60cm" at bounding box center [565, 516] width 599 height 27
click at [573, 517] on textarea "you wrote that you have boxes 100cm x 60cm" at bounding box center [565, 516] width 599 height 27
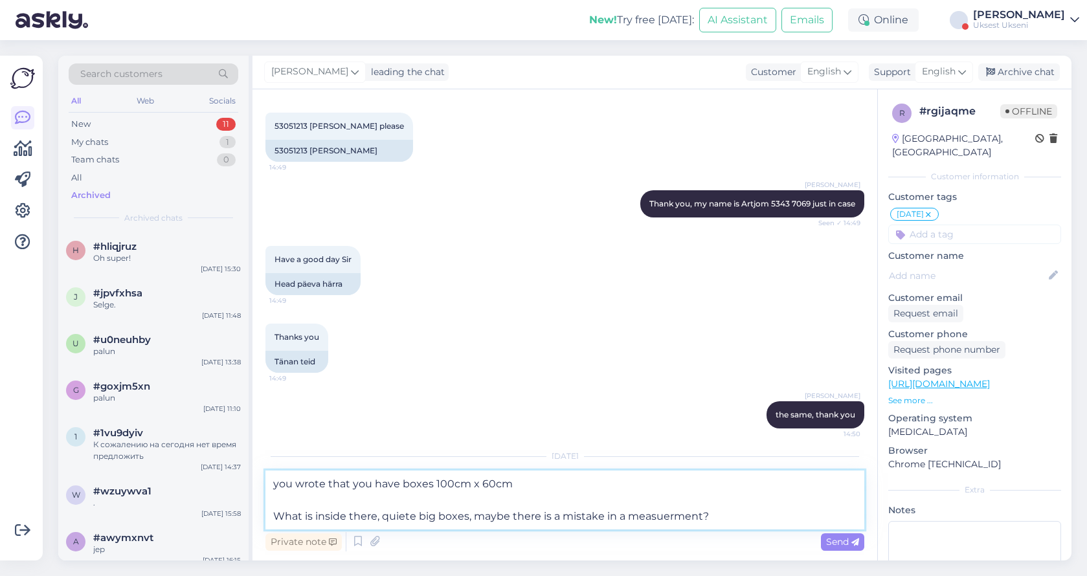
type textarea "you wrote that you have boxes 100cm x 60cm What is inside there, quiete big box…"
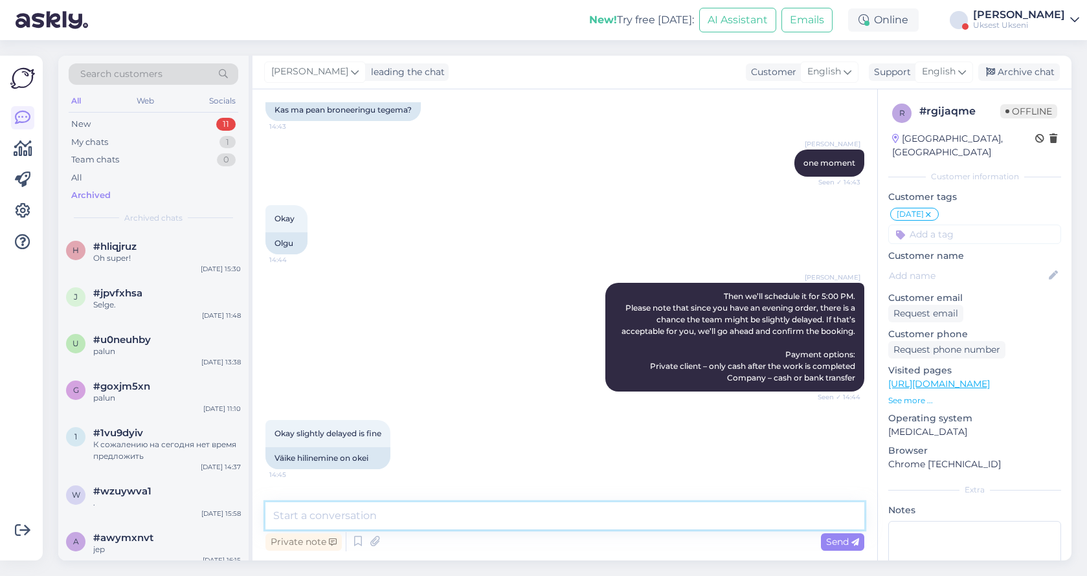
scroll to position [3069, 0]
